Goal: Register for event/course

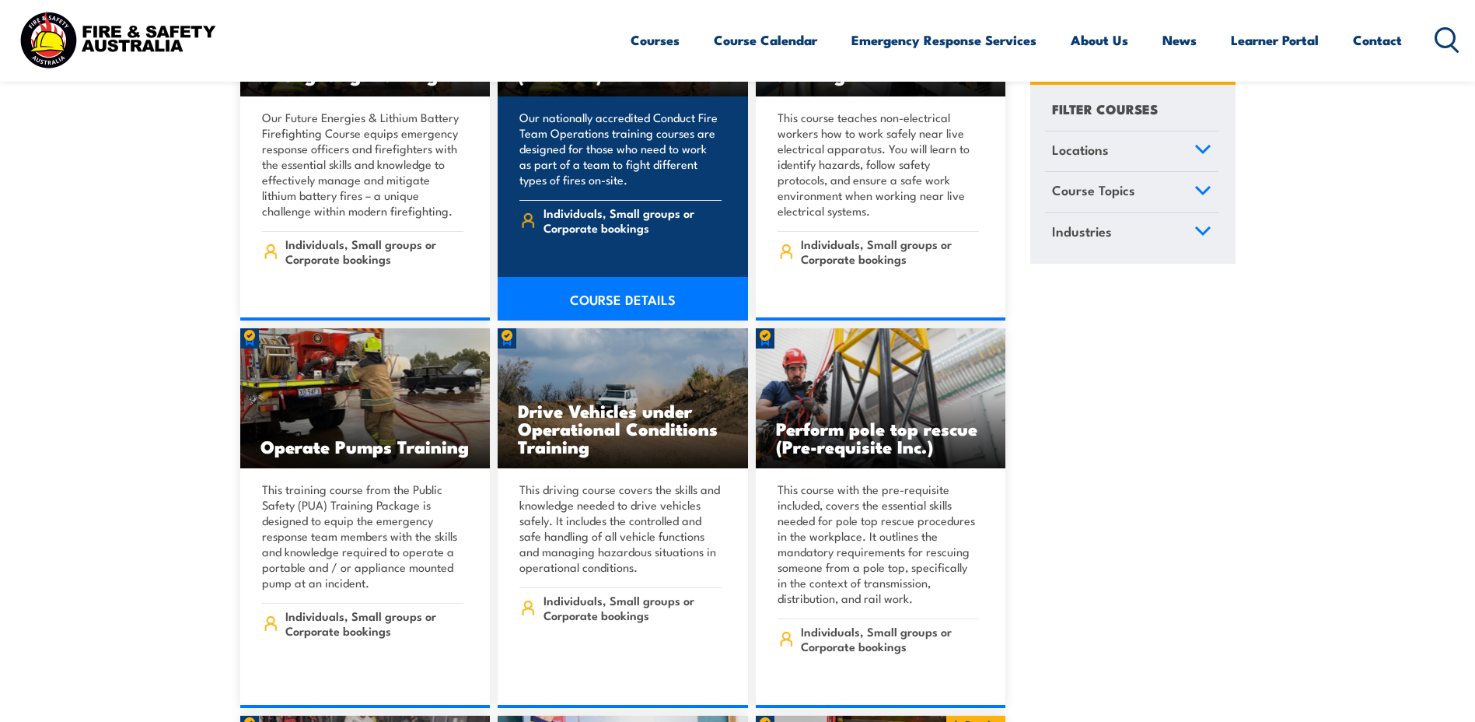
scroll to position [3655, 0]
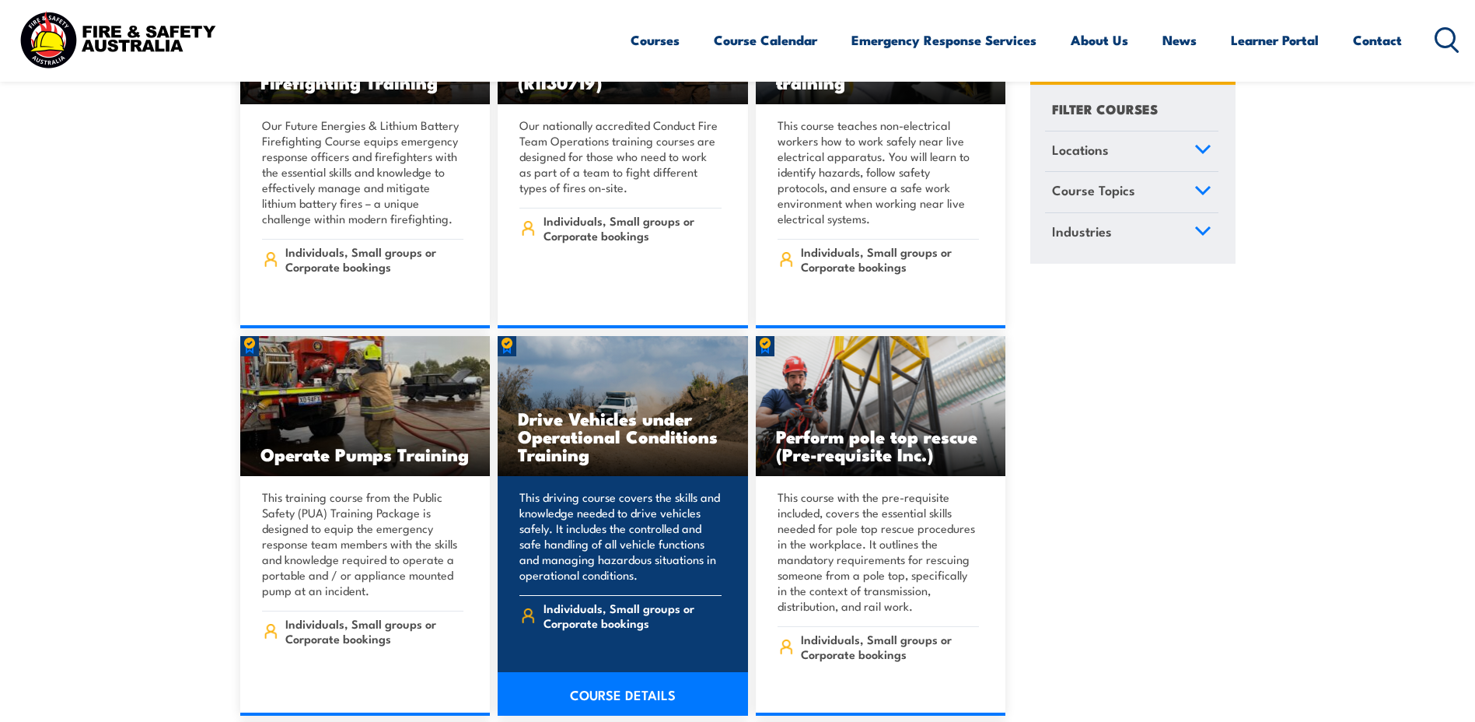
click at [609, 409] on h3 "Drive Vehicles under Operational Conditions Training" at bounding box center [623, 436] width 210 height 54
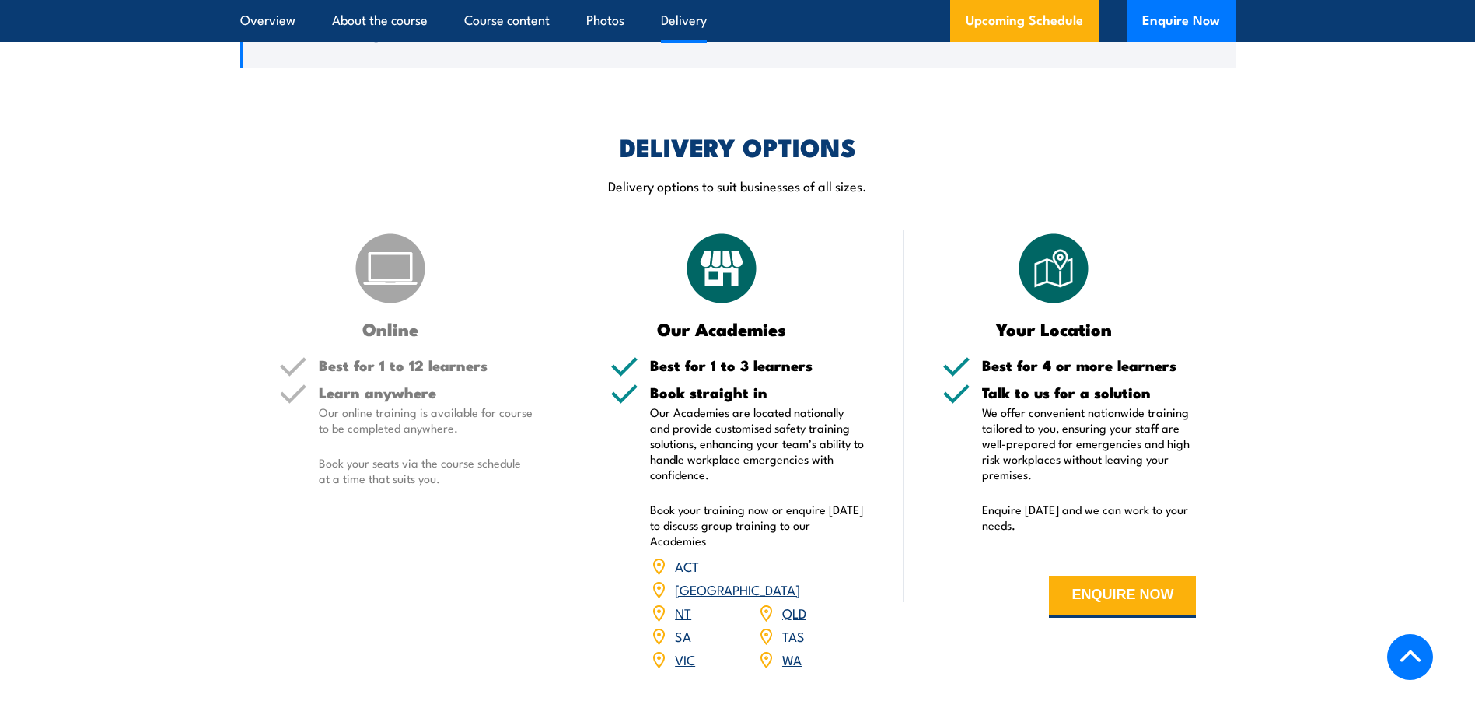
scroll to position [1633, 0]
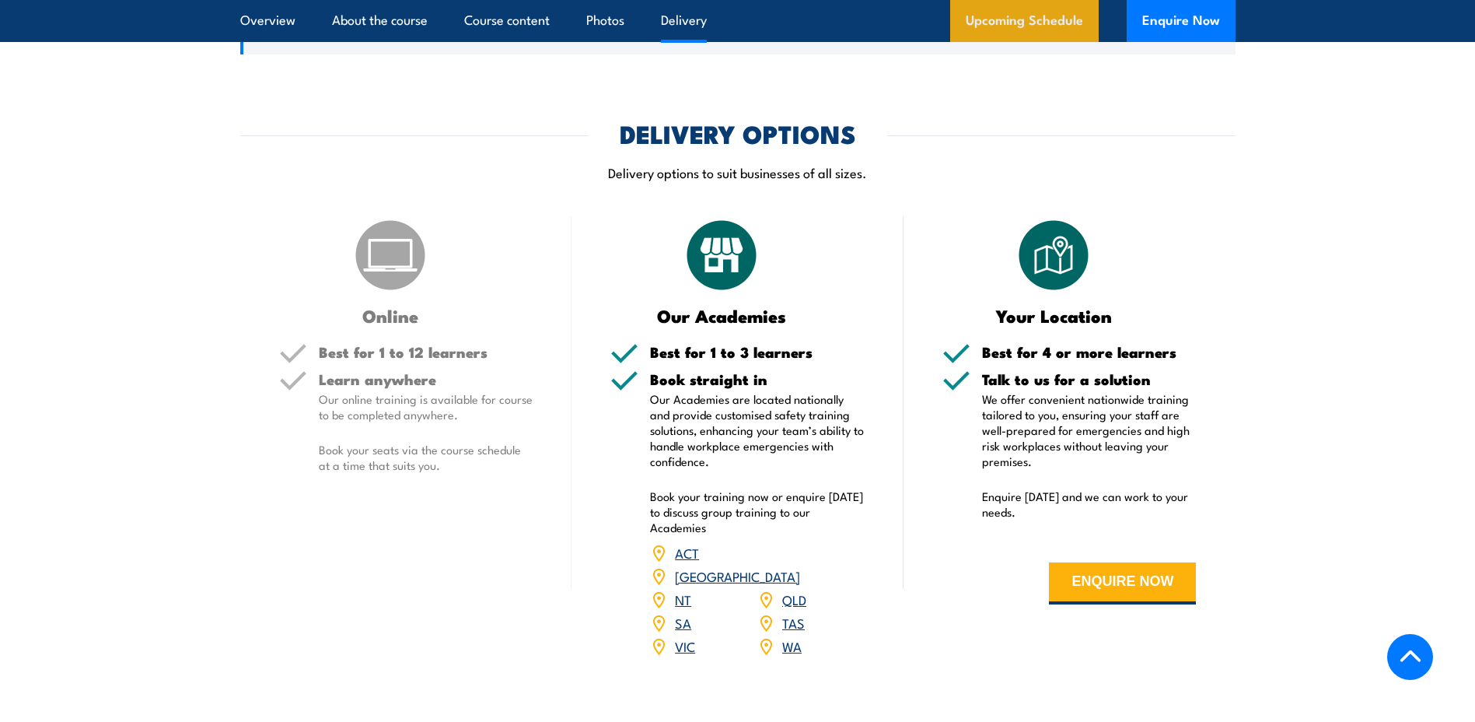
click at [1068, 19] on link "Upcoming Schedule" at bounding box center [1024, 21] width 149 height 42
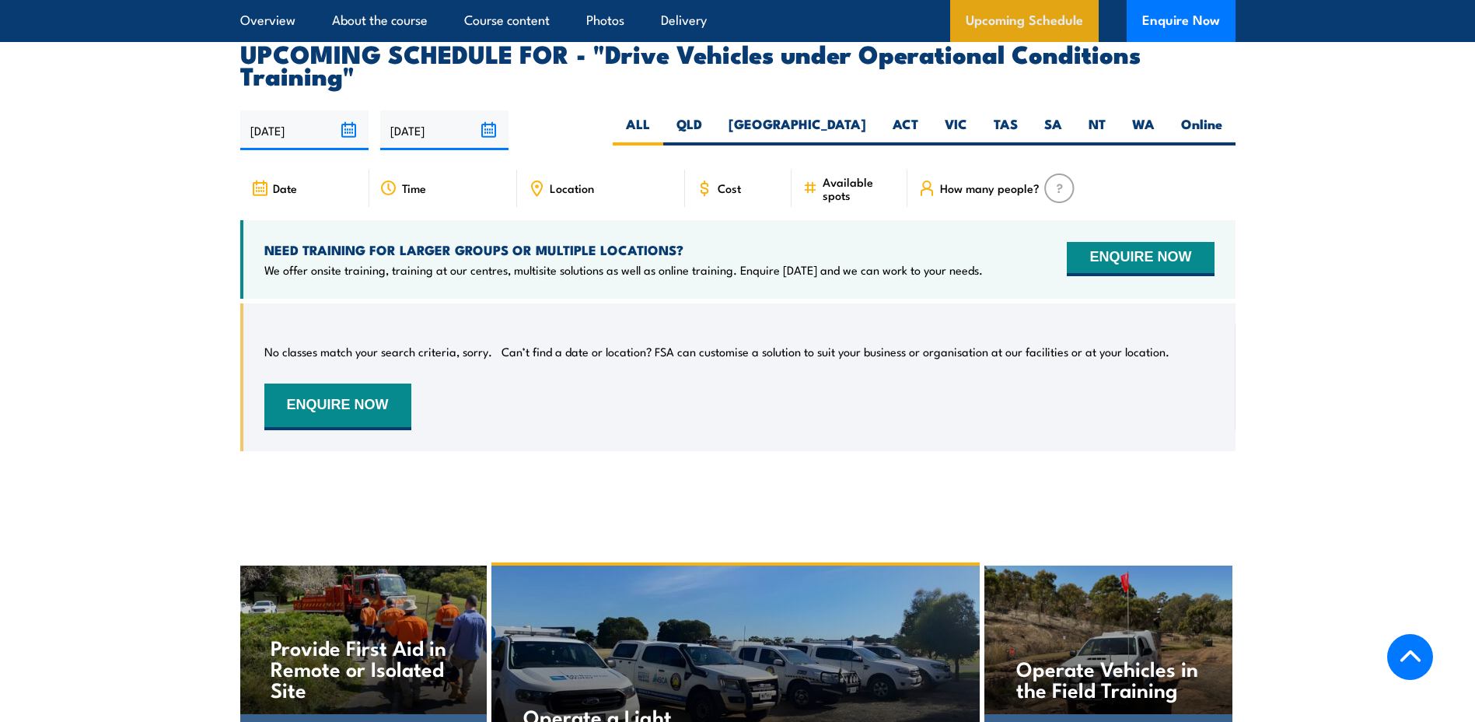
scroll to position [2372, 0]
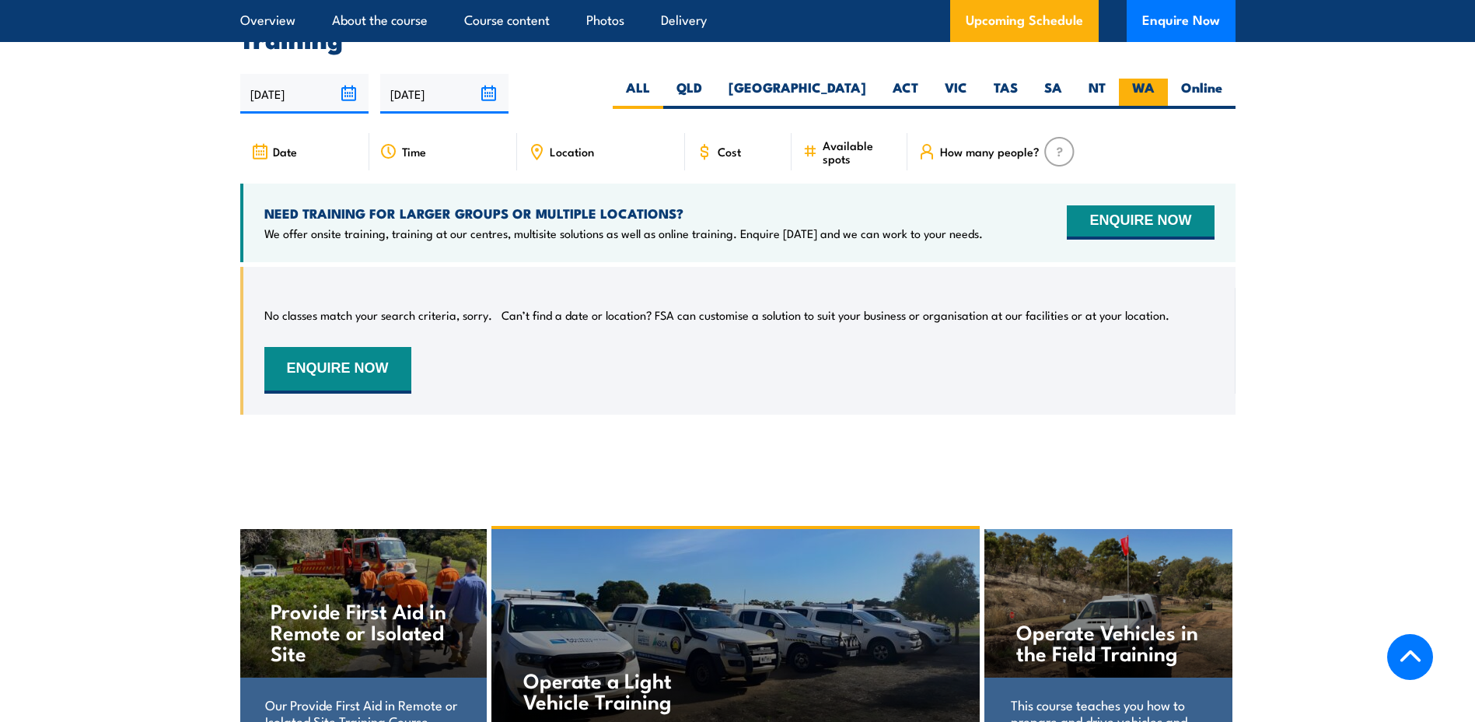
click at [1140, 83] on label "WA" at bounding box center [1143, 94] width 49 height 30
click at [1155, 83] on input "WA" at bounding box center [1160, 84] width 10 height 10
radio input "true"
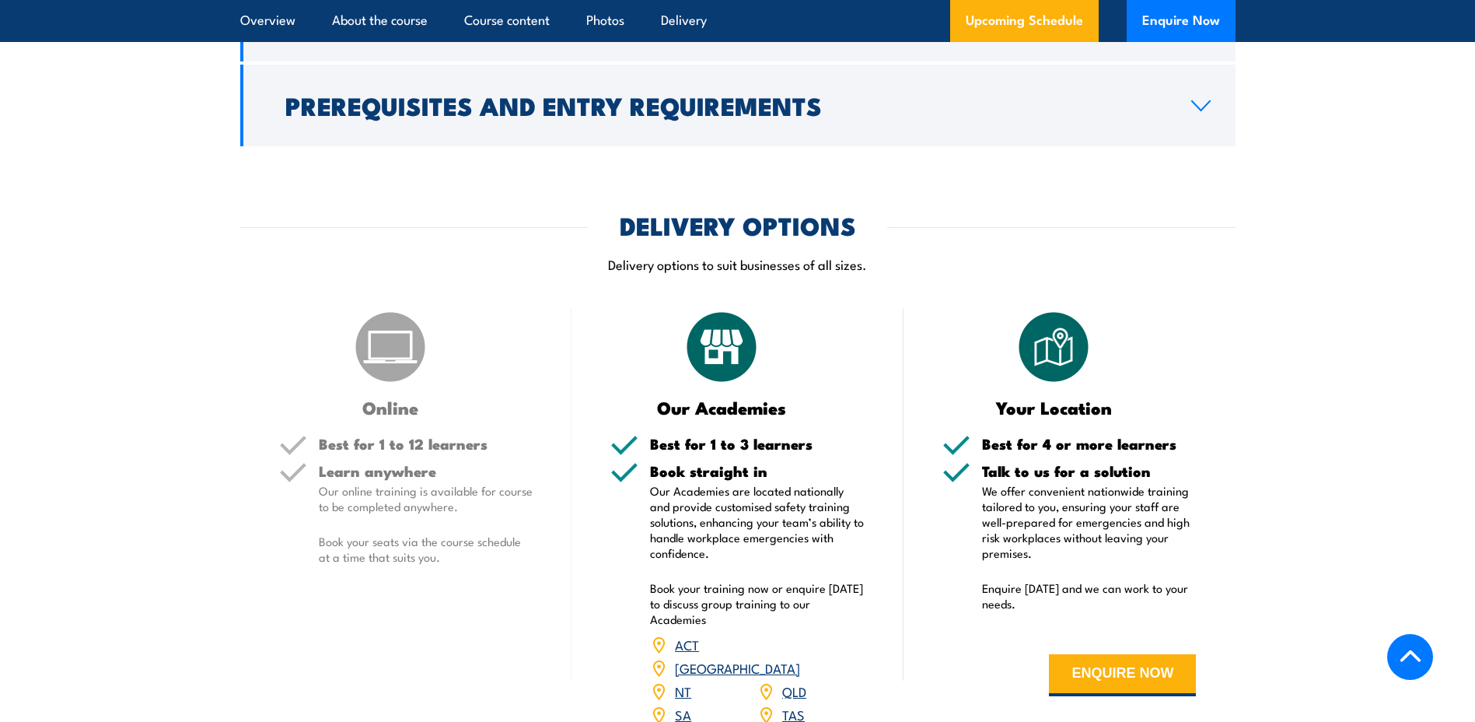
scroll to position [1633, 0]
